Goal: Transaction & Acquisition: Book appointment/travel/reservation

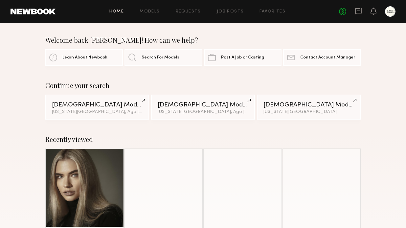
scroll to position [61, 0]
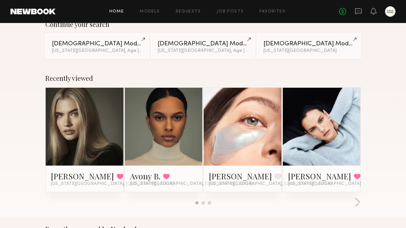
click at [172, 140] on link at bounding box center [164, 127] width 36 height 78
click at [320, 135] on link at bounding box center [322, 127] width 36 height 78
click at [260, 138] on div at bounding box center [242, 127] width 78 height 78
click at [244, 108] on link at bounding box center [242, 127] width 36 height 78
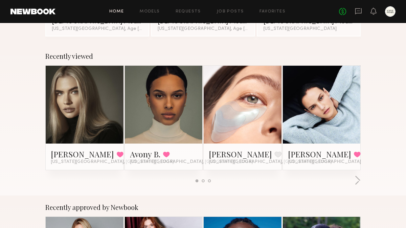
scroll to position [84, 0]
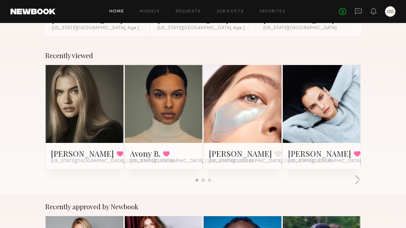
click at [167, 83] on link at bounding box center [164, 104] width 36 height 78
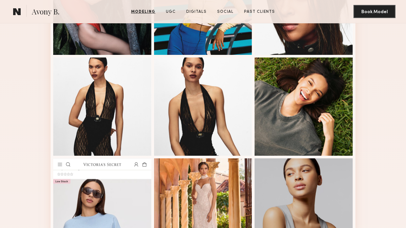
scroll to position [331, 0]
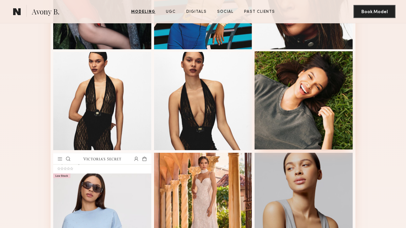
click at [294, 112] on div at bounding box center [303, 100] width 98 height 98
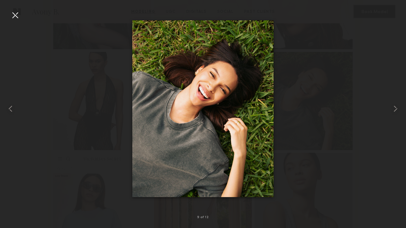
click at [12, 14] on div at bounding box center [15, 15] width 11 height 11
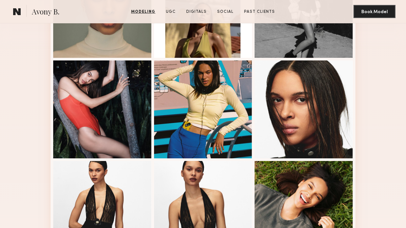
scroll to position [100, 0]
